Goal: Task Accomplishment & Management: Use online tool/utility

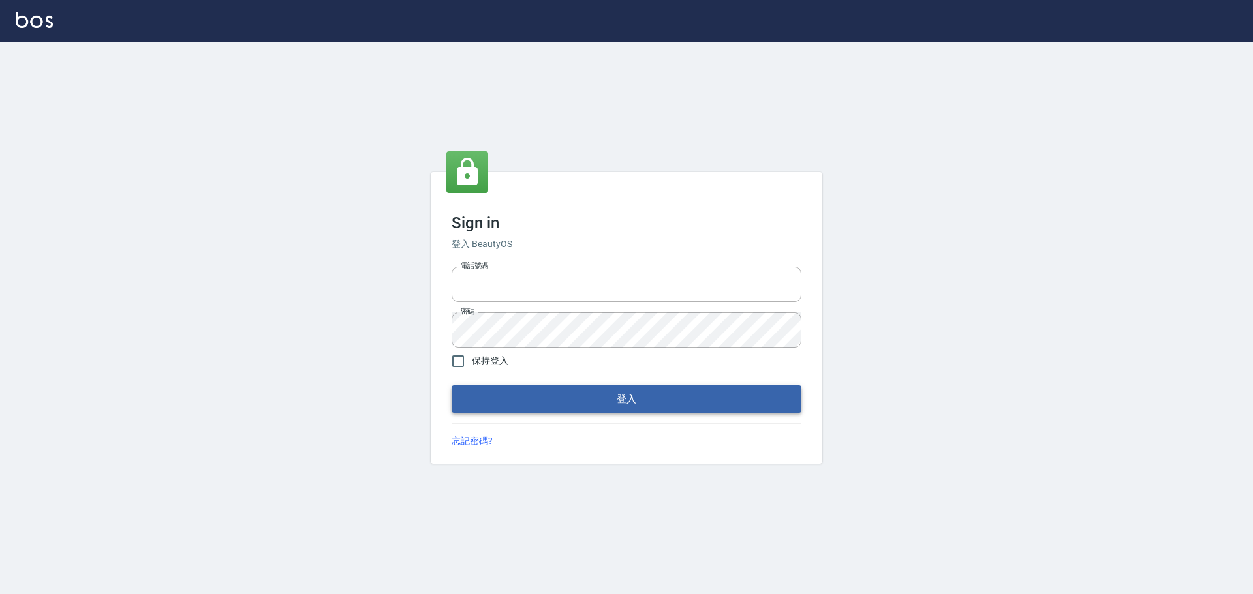
type input "9990001234567"
click at [628, 396] on button "登入" at bounding box center [627, 399] width 350 height 27
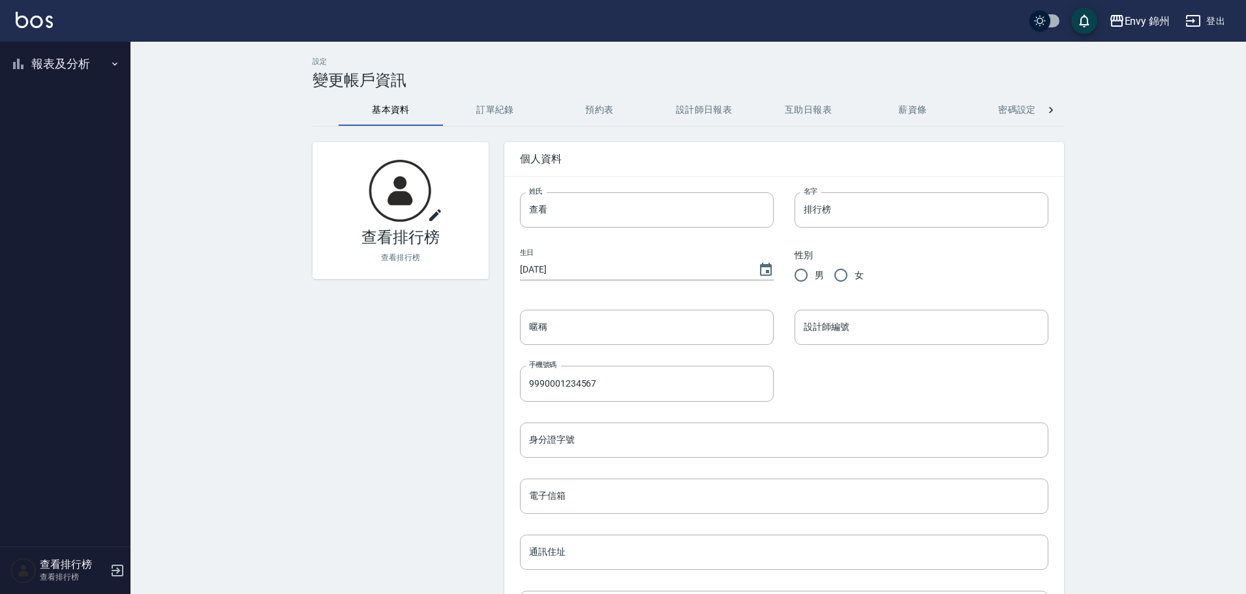
drag, startPoint x: 50, startPoint y: 59, endPoint x: 66, endPoint y: 97, distance: 41.2
click at [50, 59] on button "報表及分析" at bounding box center [65, 64] width 120 height 34
click at [81, 159] on link "設計師排行榜" at bounding box center [65, 161] width 120 height 30
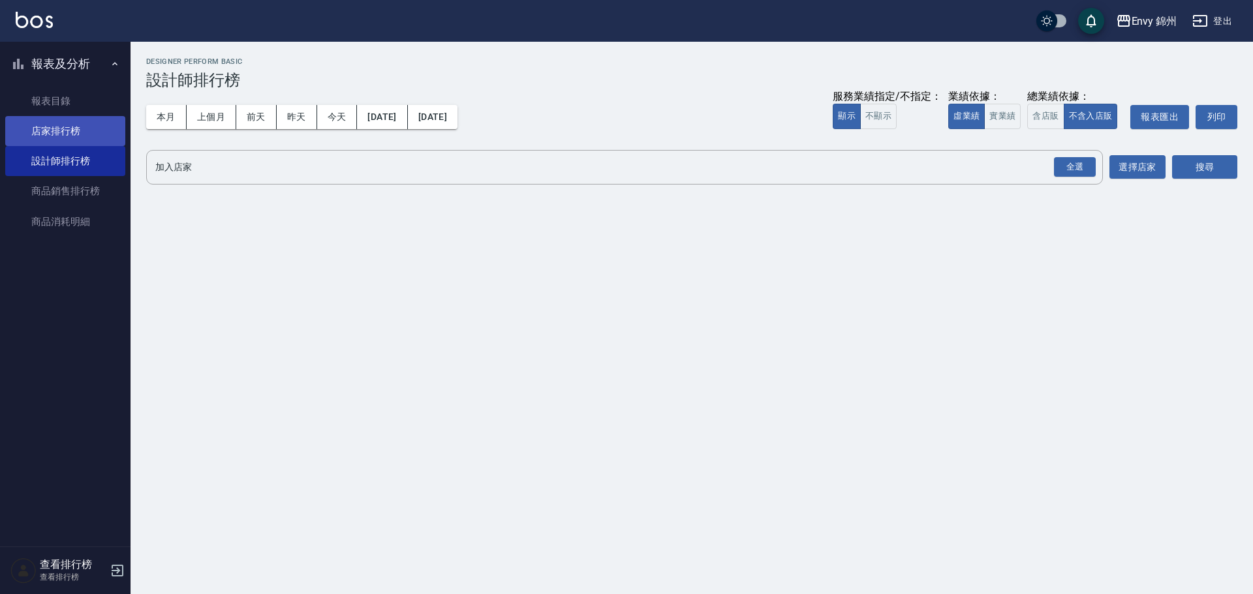
click at [63, 130] on link "店家排行榜" at bounding box center [65, 131] width 120 height 30
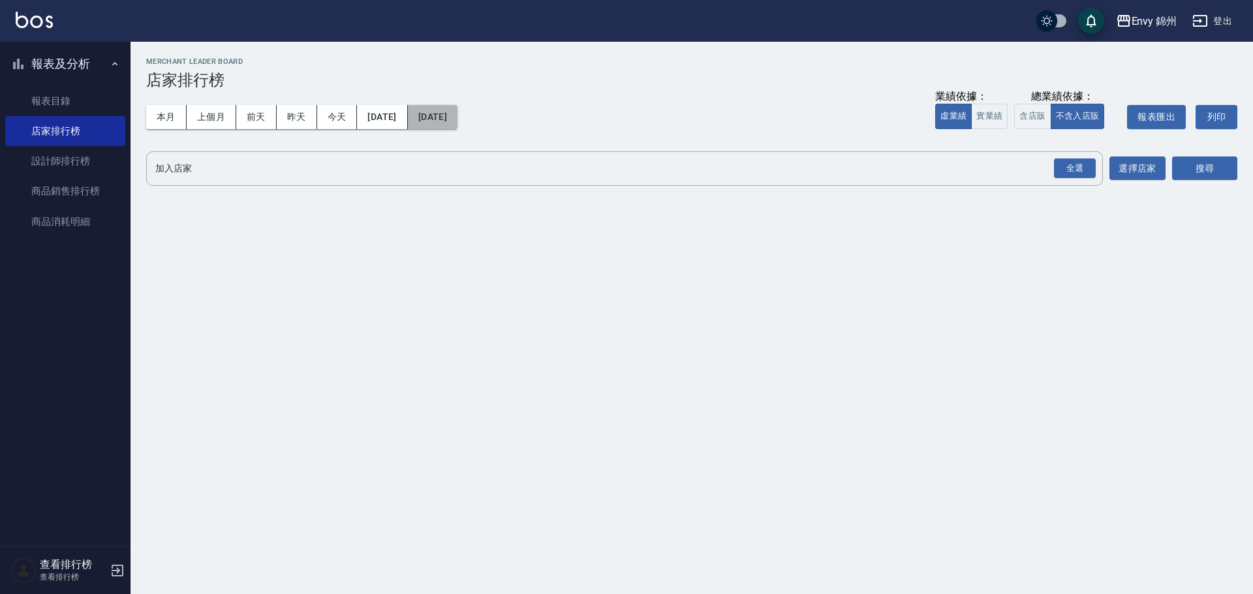
click at [457, 121] on button "[DATE]" at bounding box center [433, 117] width 50 height 24
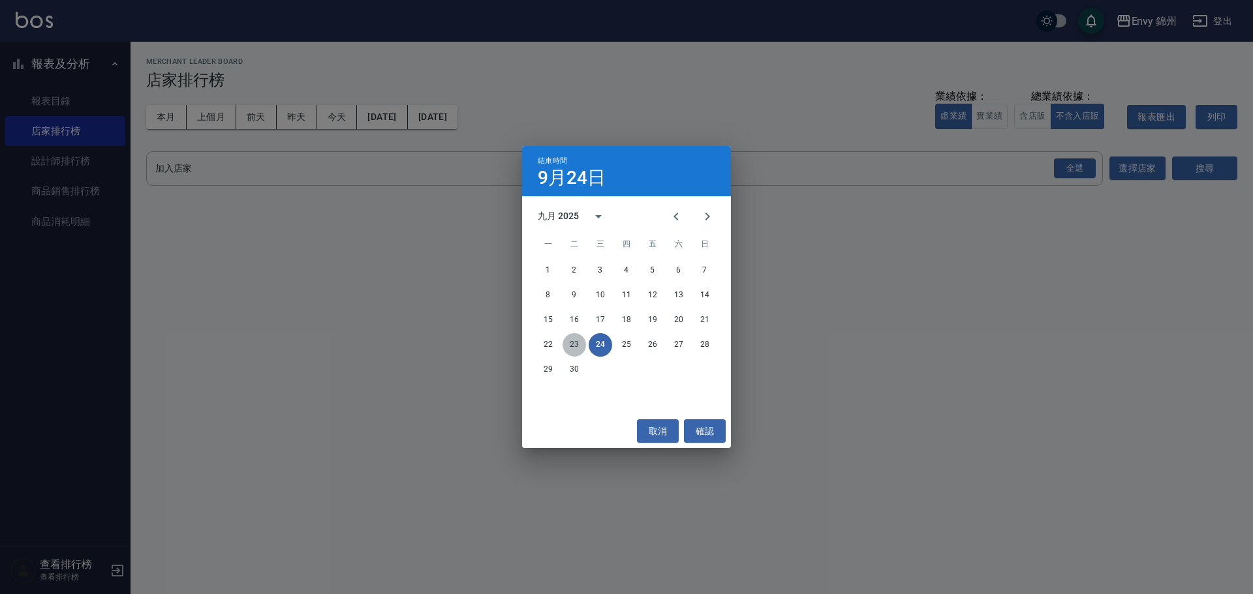
click at [571, 344] on button "23" at bounding box center [573, 344] width 23 height 23
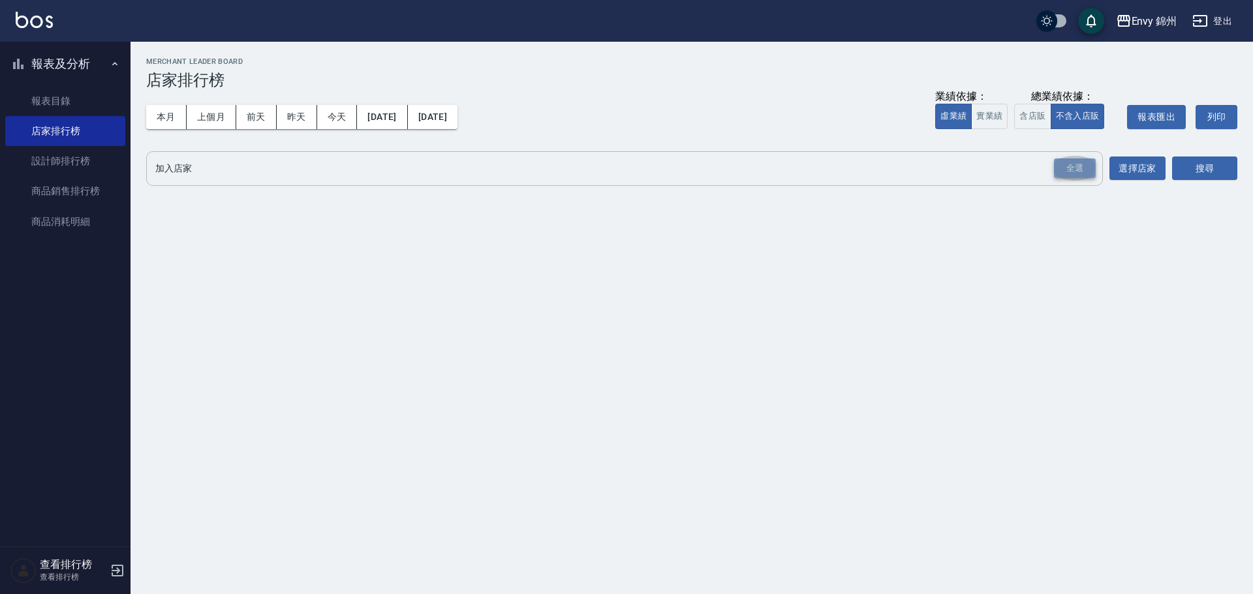
click at [1090, 176] on div "全選" at bounding box center [1075, 169] width 42 height 20
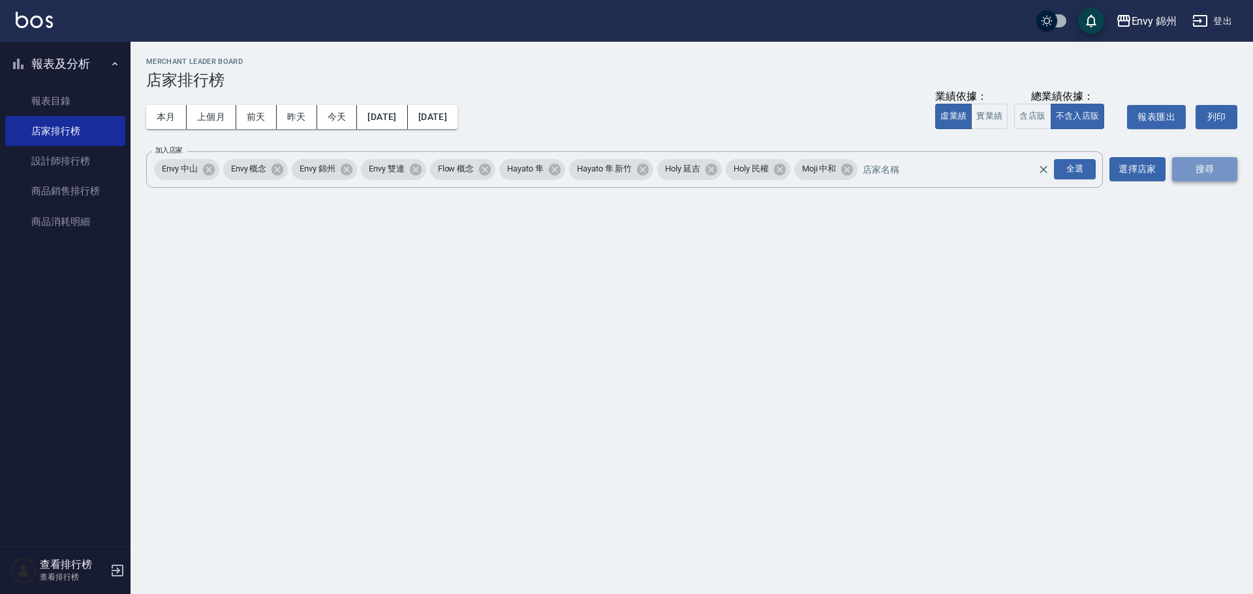
click at [1217, 173] on button "搜尋" at bounding box center [1204, 169] width 65 height 24
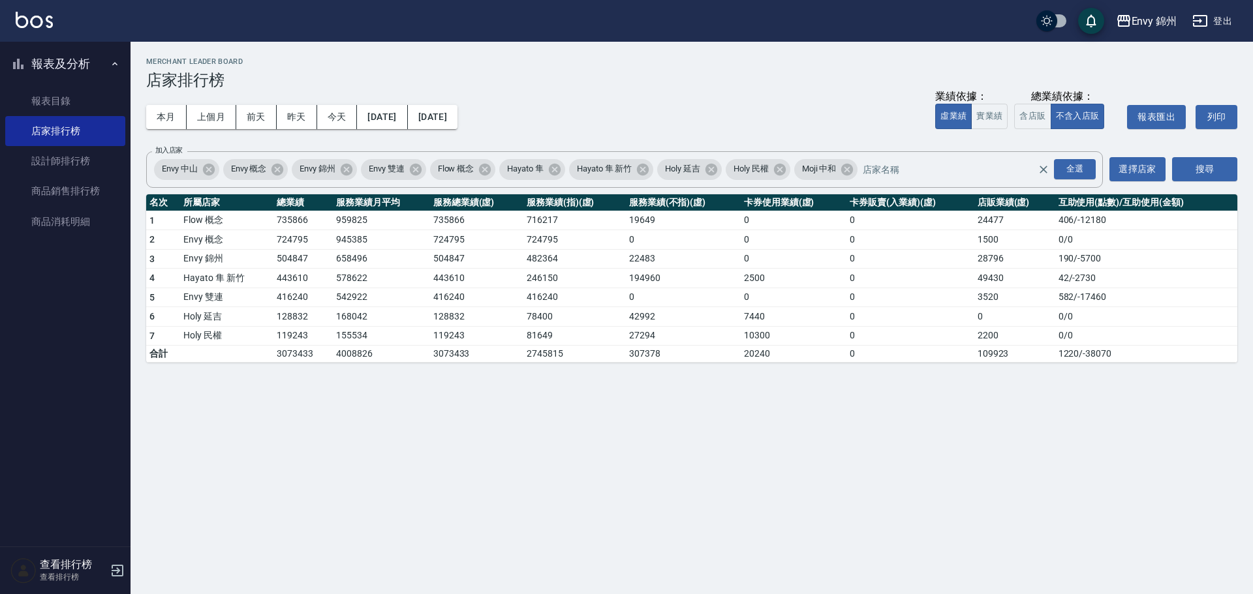
click at [742, 415] on div "Envy 錦州 2025-09-01 - 2025-09-23 店家排行榜 列印時間： 2025-09-24-09:41 Merchant Leader Bo…" at bounding box center [626, 297] width 1253 height 594
click at [854, 429] on div "Envy 錦州 2025-09-01 - 2025-09-23 店家排行榜 列印時間： 2025-09-24-09:41 Merchant Leader Bo…" at bounding box center [626, 297] width 1253 height 594
drag, startPoint x: 251, startPoint y: 256, endPoint x: 348, endPoint y: 257, distance: 96.6
click at [348, 257] on tr "3 Envy 錦州 504847 658496 504847 482364 22483 0 0 28796 190 / -5700" at bounding box center [691, 259] width 1091 height 20
click at [56, 154] on link "設計師排行榜" at bounding box center [65, 161] width 120 height 30
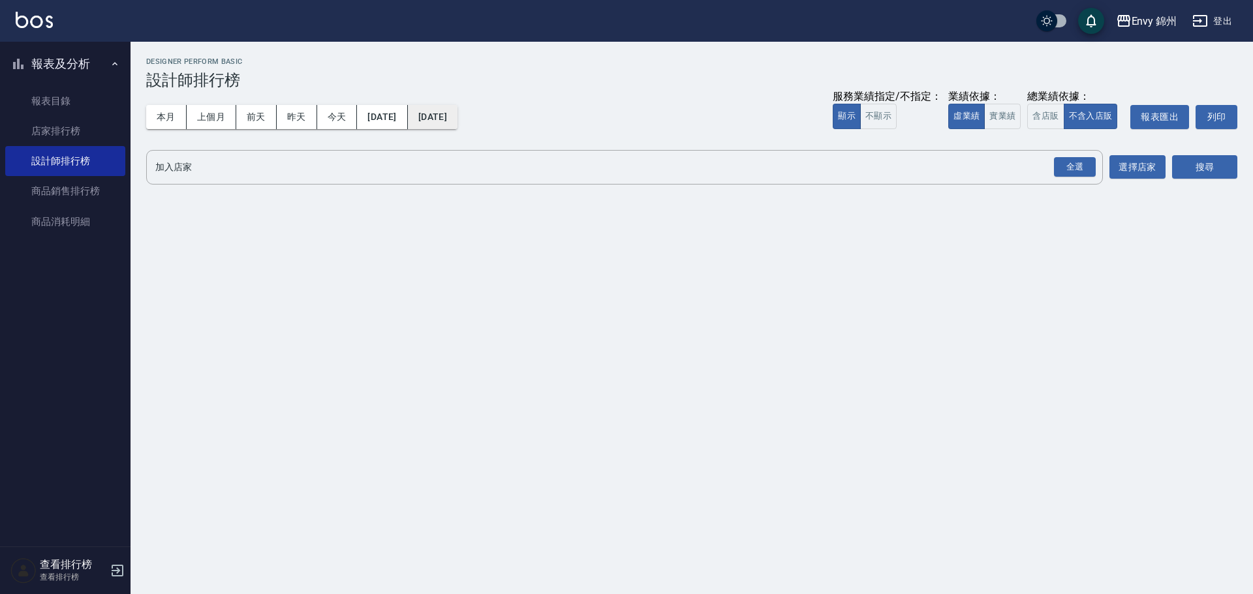
click at [457, 115] on button "[DATE]" at bounding box center [433, 117] width 50 height 24
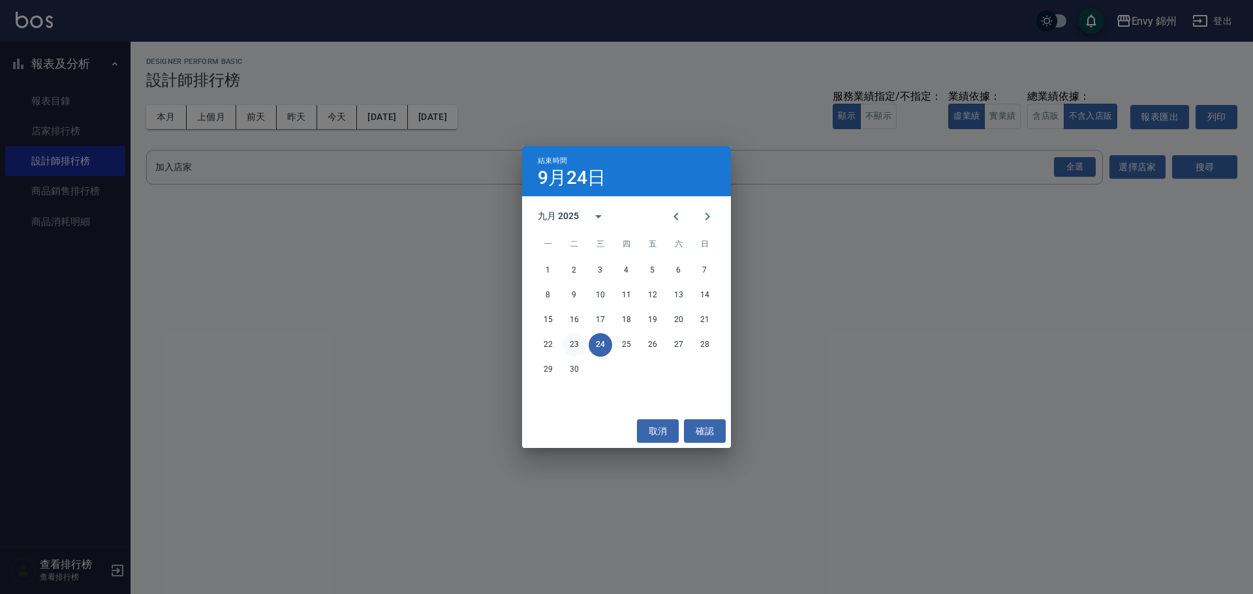
click at [579, 337] on button "23" at bounding box center [573, 344] width 23 height 23
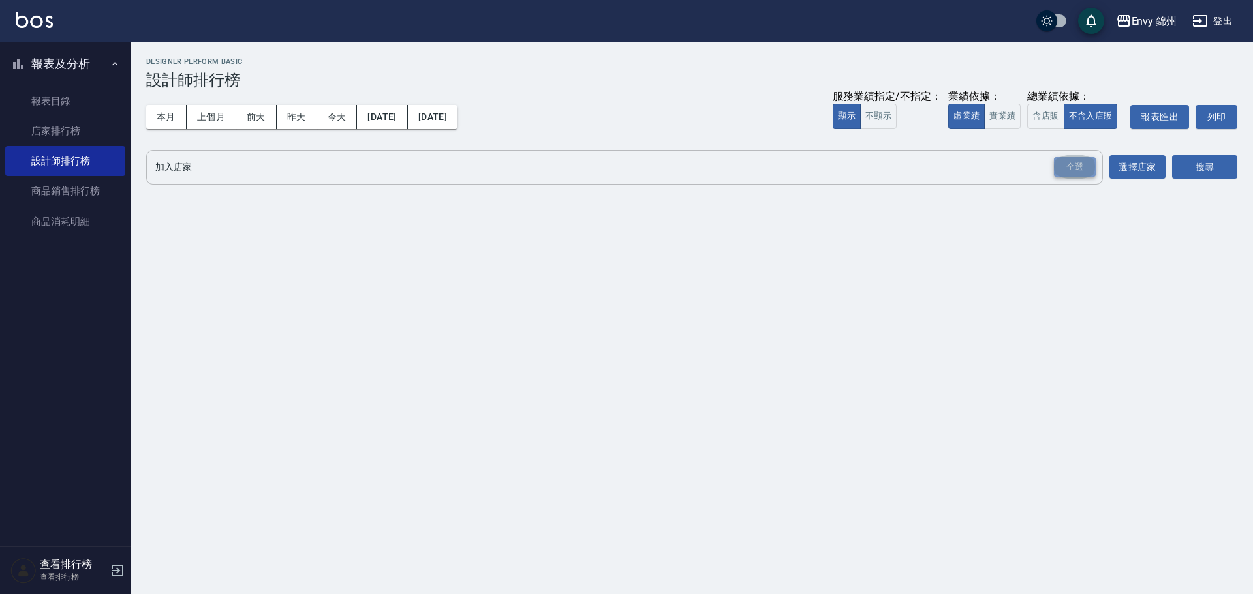
click at [1083, 172] on div "全選" at bounding box center [1075, 167] width 42 height 20
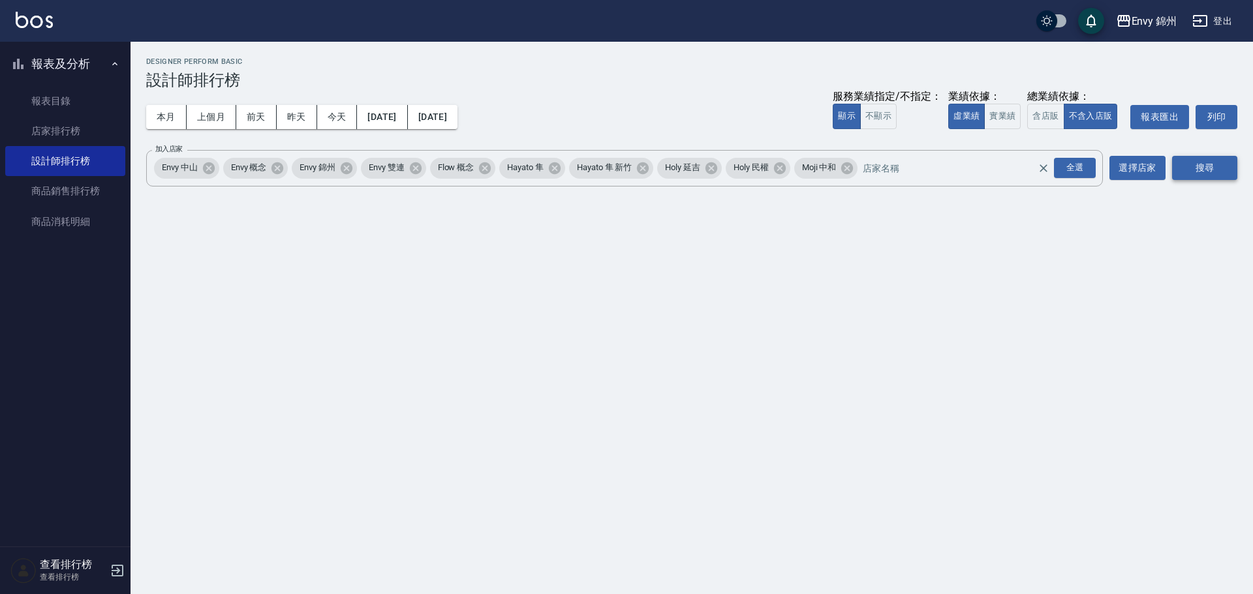
click at [1210, 161] on button "搜尋" at bounding box center [1204, 168] width 65 height 24
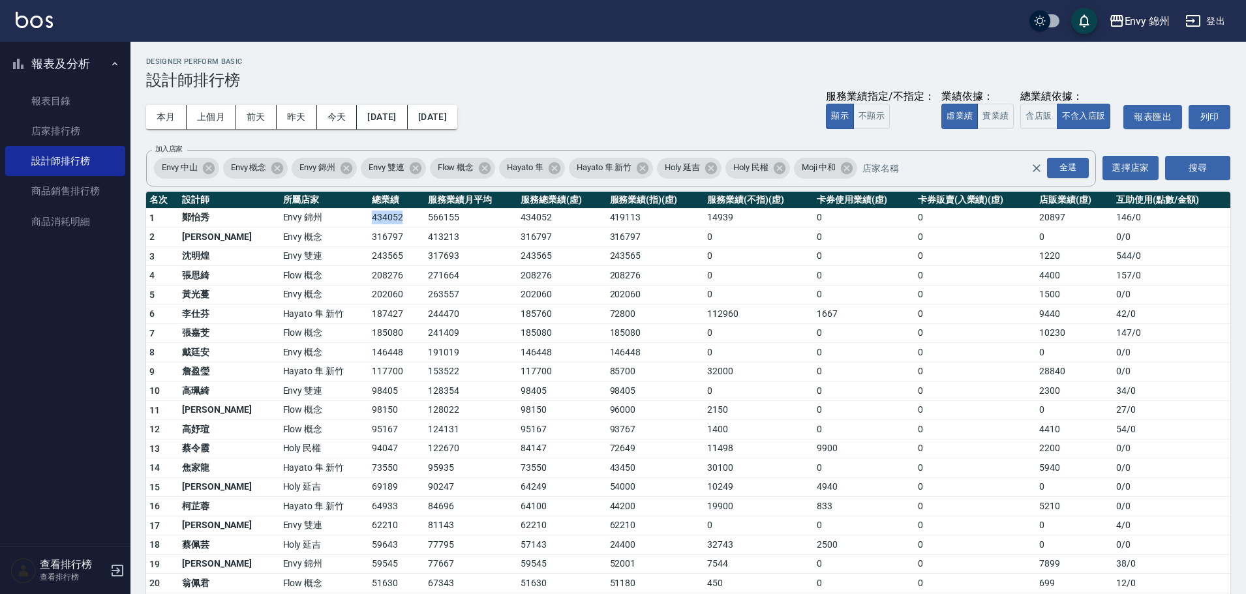
drag, startPoint x: 322, startPoint y: 213, endPoint x: 367, endPoint y: 215, distance: 45.7
click at [367, 215] on tr "1 鄭怡秀 Envy 錦州 434052 566155 434052 419113 14939 0 0 20897 146 / 0" at bounding box center [688, 218] width 1084 height 20
click at [849, 441] on td "9900" at bounding box center [864, 449] width 101 height 20
drag, startPoint x: 318, startPoint y: 228, endPoint x: 382, endPoint y: 222, distance: 64.2
click at [382, 222] on tbody "1 鄭怡秀 Envy 錦州 434052 566155 434052 419113 14939 0 0 20897 146 / 0 2 王文嘉 Envy 概念…" at bounding box center [688, 524] width 1084 height 633
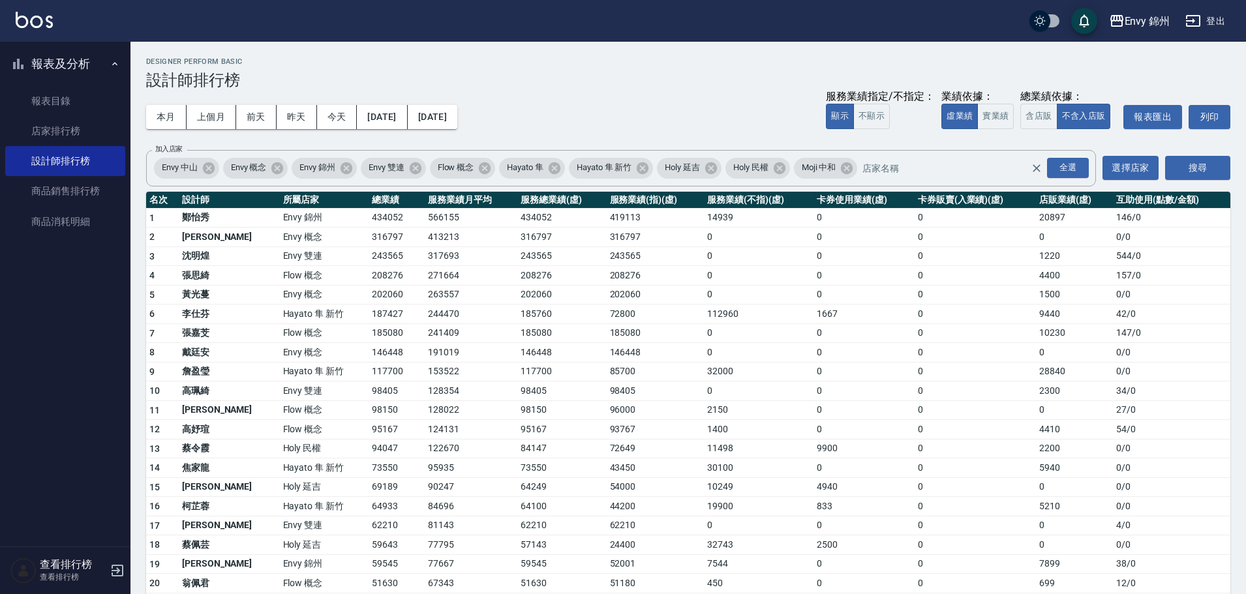
click at [369, 222] on td "434052" at bounding box center [397, 218] width 56 height 20
click at [1199, 16] on icon "button" at bounding box center [1193, 21] width 14 height 12
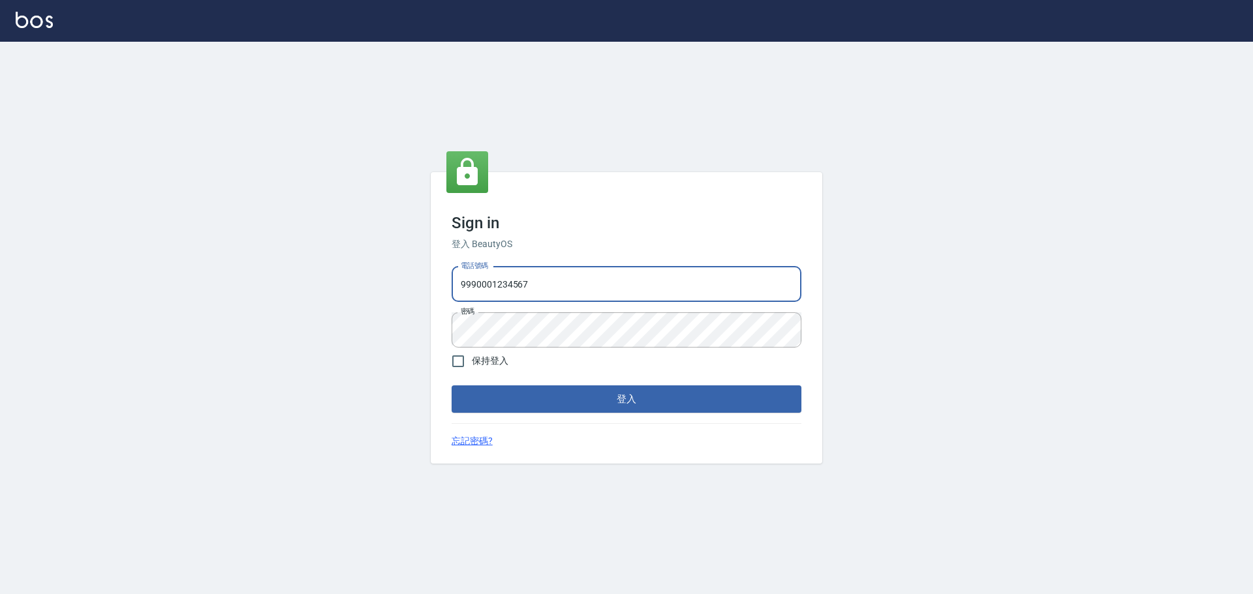
click at [590, 293] on input "9990001234567" at bounding box center [627, 284] width 350 height 35
type input "25153595"
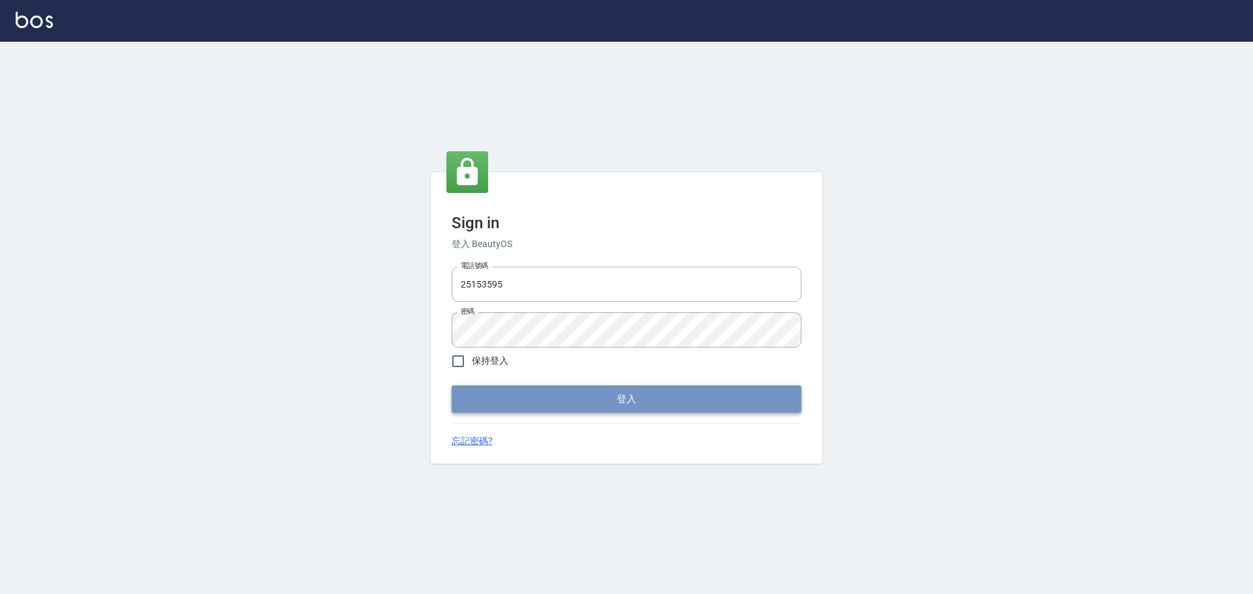
click at [622, 391] on button "登入" at bounding box center [627, 399] width 350 height 27
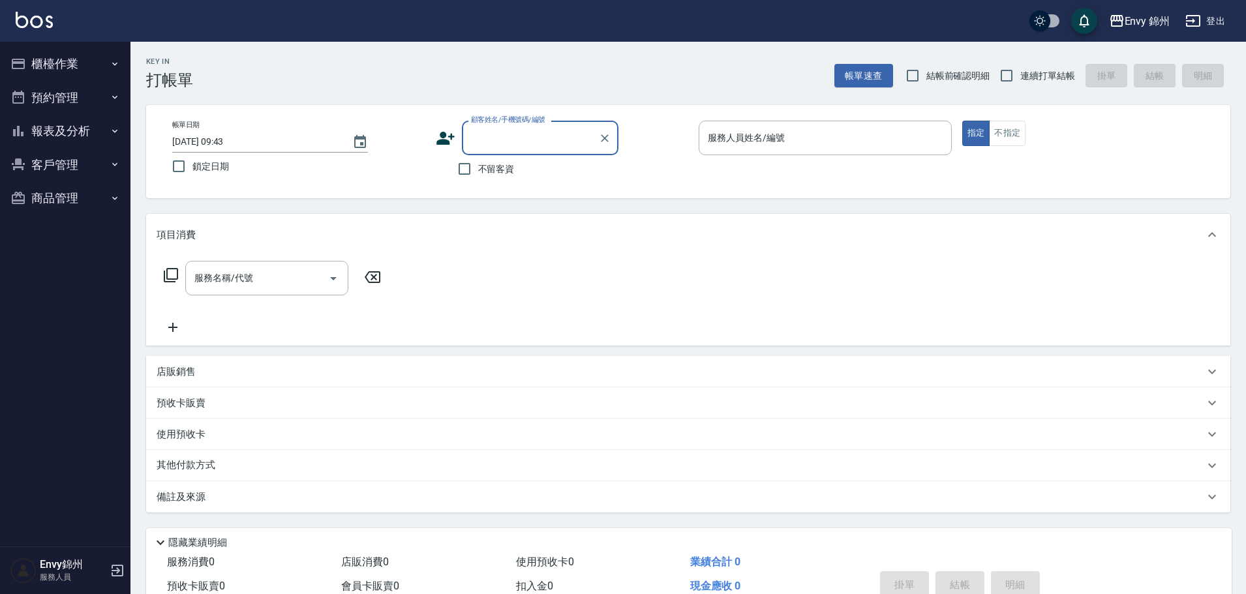
click at [110, 63] on icon "button" at bounding box center [115, 64] width 10 height 10
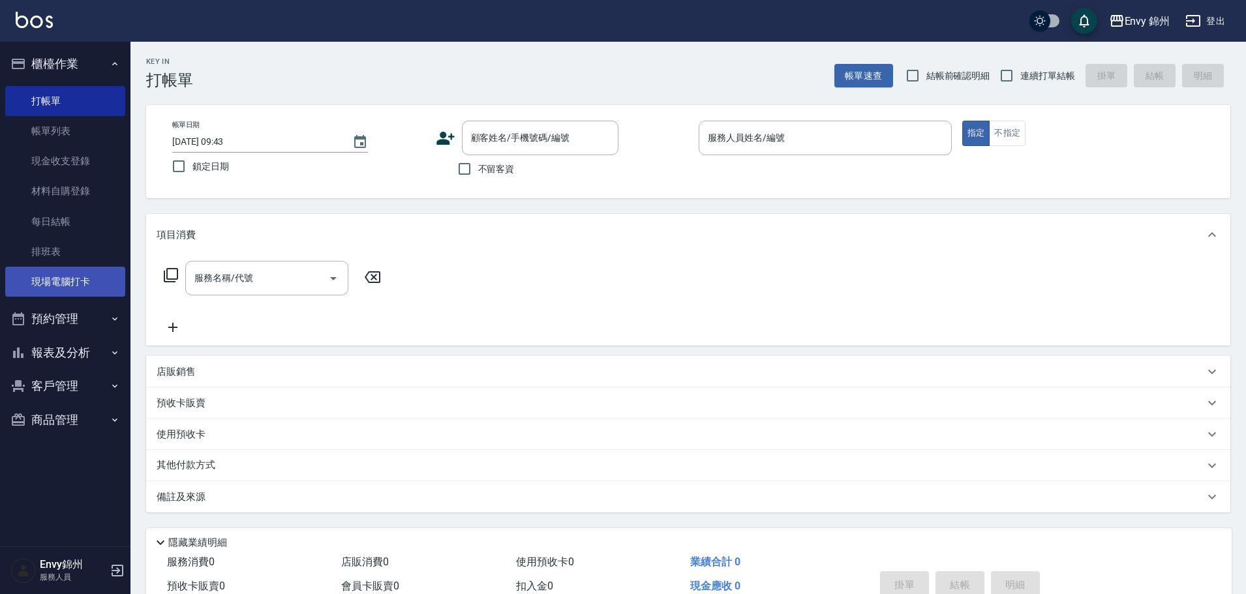
drag, startPoint x: 52, startPoint y: 292, endPoint x: 72, endPoint y: 283, distance: 21.9
click at [52, 292] on link "現場電腦打卡" at bounding box center [65, 282] width 120 height 30
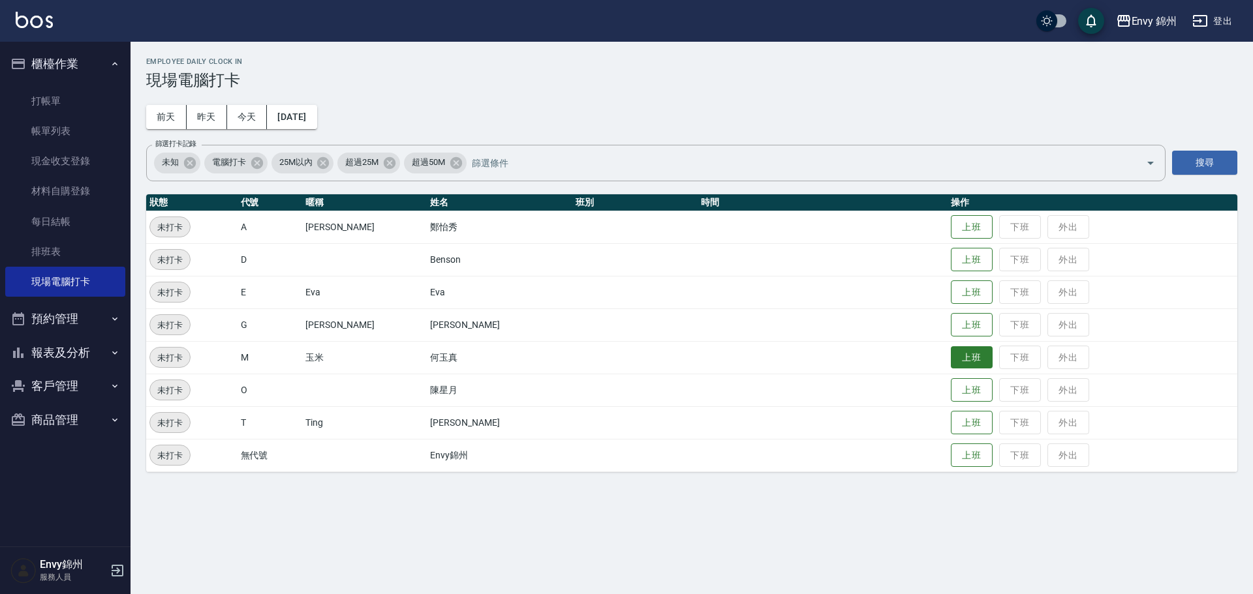
click at [951, 358] on button "上班" at bounding box center [972, 357] width 42 height 23
click at [718, 107] on div "Employee Daily Clock In 現場電腦打卡 [DATE] [DATE] [DATE] [DATE] 篩選打卡記錄 未知 電腦打卡 25M以內…" at bounding box center [691, 265] width 1122 height 446
